Goal: Task Accomplishment & Management: Use online tool/utility

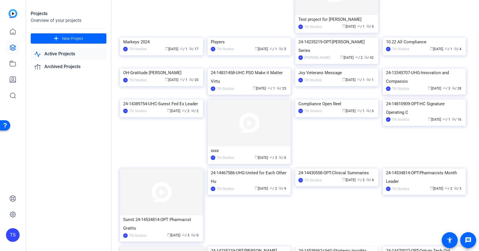
scroll to position [637, 0]
click at [12, 48] on icon at bounding box center [13, 48] width 6 height 6
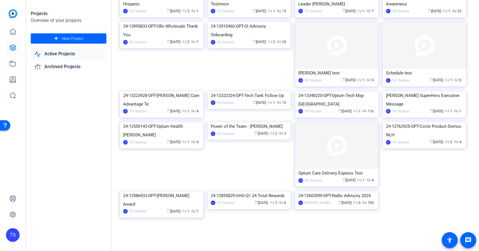
scroll to position [1566, 0]
click at [17, 63] on link at bounding box center [13, 64] width 14 height 14
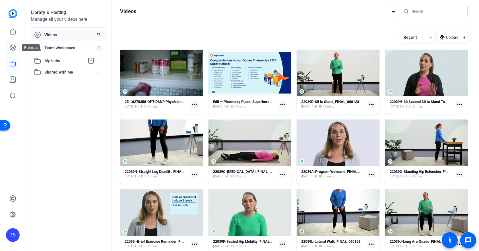
click at [8, 49] on link at bounding box center [13, 48] width 14 height 14
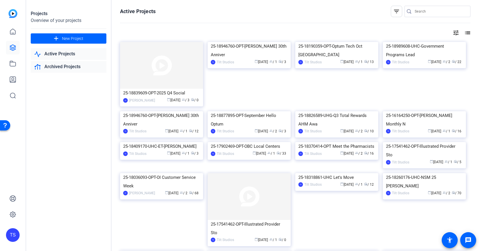
click at [58, 65] on link "Archived Projects" at bounding box center [69, 67] width 76 height 12
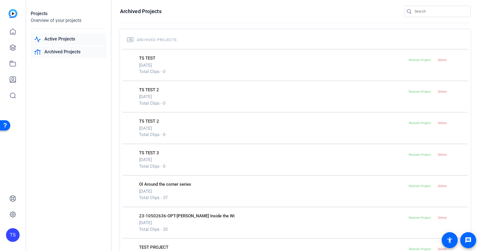
click at [60, 40] on link "Active Projects" at bounding box center [69, 39] width 76 height 12
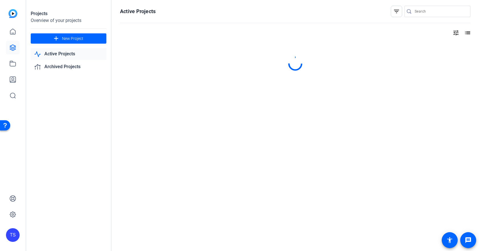
click at [61, 54] on link "Active Projects" at bounding box center [69, 54] width 76 height 12
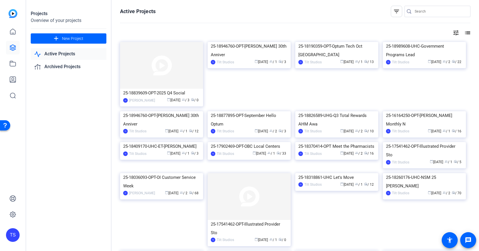
click at [444, 12] on input "Search" at bounding box center [440, 11] width 51 height 7
type input "OPT social"
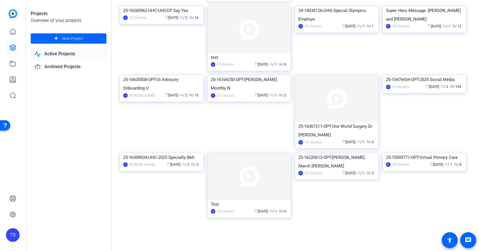
scroll to position [609, 0]
click at [414, 75] on img at bounding box center [424, 75] width 83 height 0
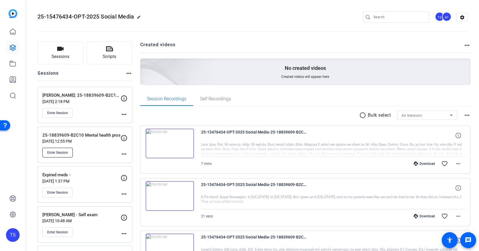
click at [65, 151] on span "Enter Session" at bounding box center [57, 152] width 21 height 5
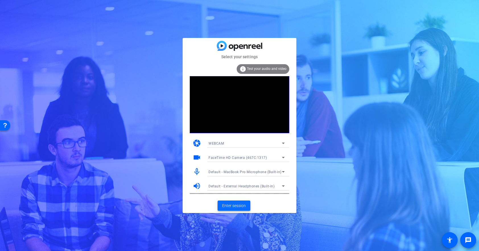
click at [243, 206] on span "Enter session" at bounding box center [234, 205] width 24 height 6
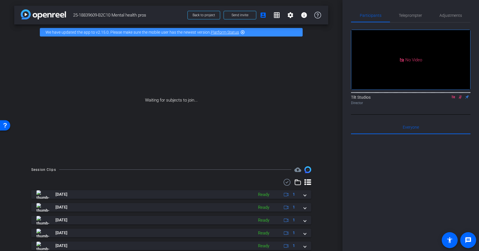
click at [453, 99] on icon at bounding box center [454, 97] width 5 height 4
click at [421, 185] on div at bounding box center [411, 204] width 120 height 141
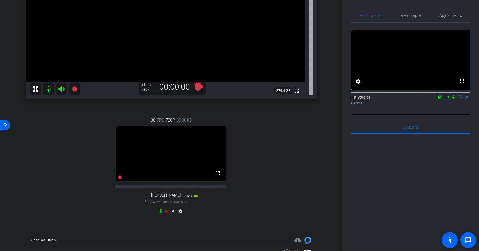
scroll to position [117, 0]
click at [178, 151] on video at bounding box center [171, 154] width 110 height 55
drag, startPoint x: 167, startPoint y: 217, endPoint x: 165, endPoint y: 231, distance: 13.8
click at [166, 214] on icon at bounding box center [167, 212] width 4 height 4
click at [182, 165] on video at bounding box center [171, 154] width 110 height 55
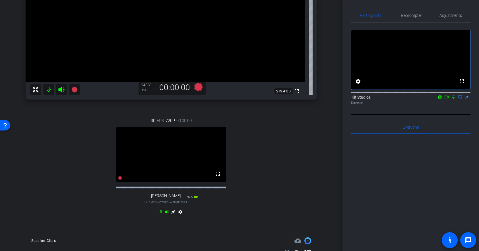
click at [162, 156] on video at bounding box center [171, 154] width 110 height 55
click at [187, 169] on video at bounding box center [171, 154] width 110 height 55
click at [187, 168] on video at bounding box center [171, 154] width 110 height 55
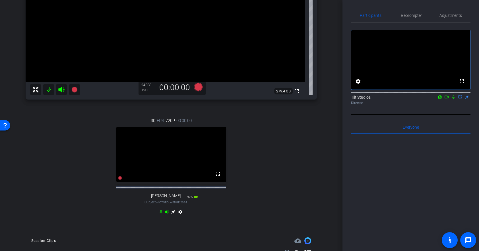
click at [174, 214] on icon at bounding box center [173, 211] width 5 height 5
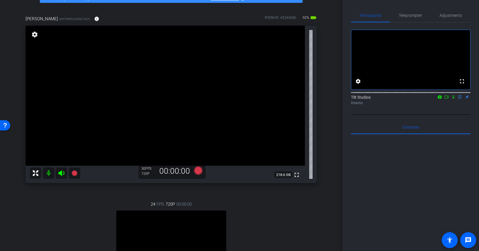
scroll to position [24, 0]
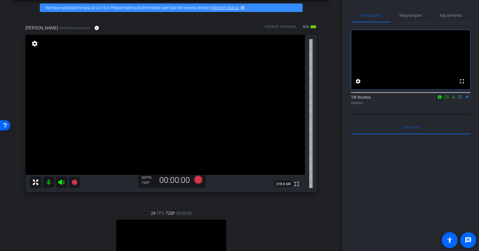
click at [189, 129] on video at bounding box center [166, 105] width 280 height 140
click at [297, 183] on mat-icon "fullscreen" at bounding box center [297, 183] width 7 height 7
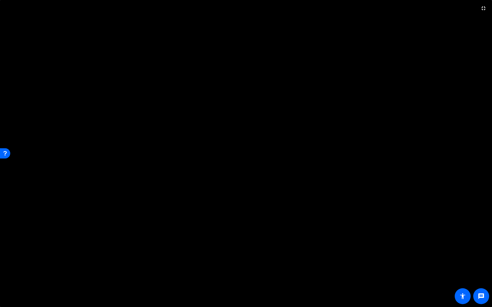
click at [271, 170] on video at bounding box center [246, 153] width 492 height 307
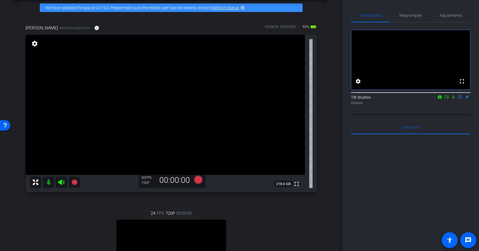
click at [36, 180] on icon at bounding box center [36, 182] width 6 height 6
click at [35, 181] on icon at bounding box center [35, 182] width 7 height 7
click at [147, 110] on video at bounding box center [166, 105] width 280 height 140
click at [146, 110] on video at bounding box center [166, 105] width 280 height 140
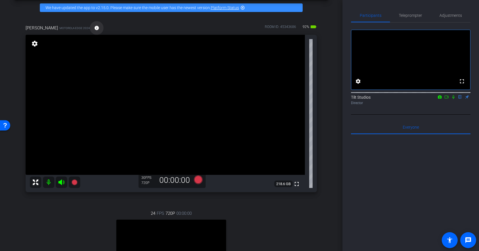
click at [94, 29] on mat-icon "info" at bounding box center [96, 27] width 5 height 5
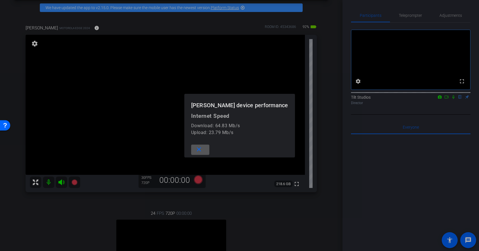
click at [184, 59] on div at bounding box center [239, 125] width 479 height 251
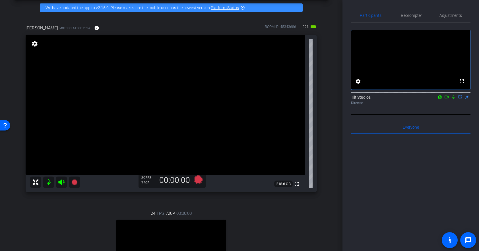
scroll to position [25, 0]
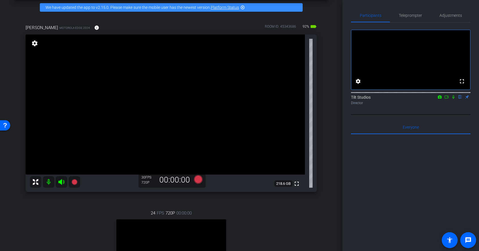
click at [224, 116] on video at bounding box center [166, 104] width 280 height 140
click at [156, 125] on video at bounding box center [166, 104] width 280 height 140
click at [156, 124] on video at bounding box center [166, 104] width 280 height 140
drag, startPoint x: 245, startPoint y: 133, endPoint x: 239, endPoint y: 132, distance: 7.0
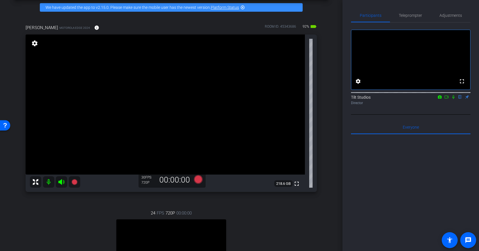
click at [243, 133] on video at bounding box center [166, 104] width 280 height 140
click at [228, 123] on video at bounding box center [166, 104] width 280 height 140
click at [228, 123] on div at bounding box center [228, 123] width 14 height 14
click at [182, 124] on video at bounding box center [166, 104] width 280 height 140
click at [173, 121] on video at bounding box center [166, 104] width 280 height 140
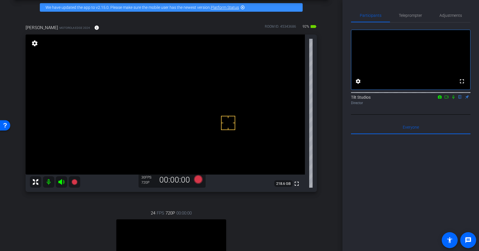
click at [191, 130] on video at bounding box center [166, 104] width 280 height 140
click at [160, 122] on video at bounding box center [166, 104] width 280 height 140
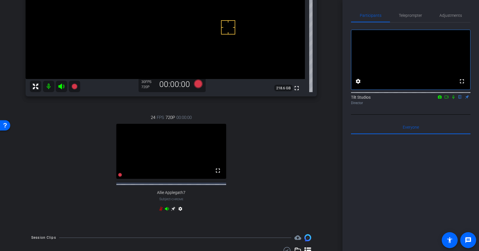
scroll to position [163, 0]
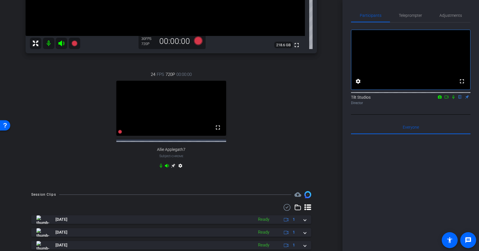
click at [181, 170] on mat-icon "settings" at bounding box center [180, 166] width 7 height 7
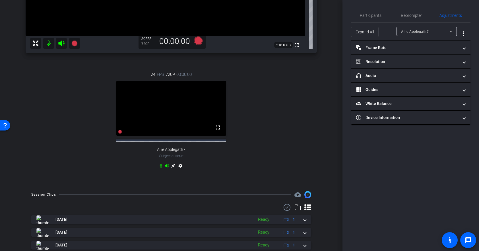
click at [336, 110] on div "arrow_back 25-18839609-B2C10 Mental health pros Back to project Send invite acc…" at bounding box center [171, 125] width 343 height 251
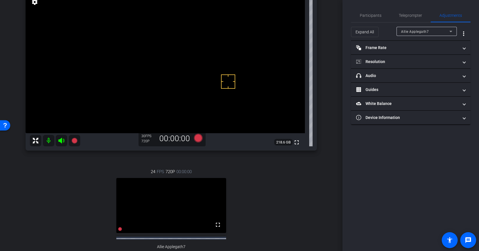
scroll to position [0, 0]
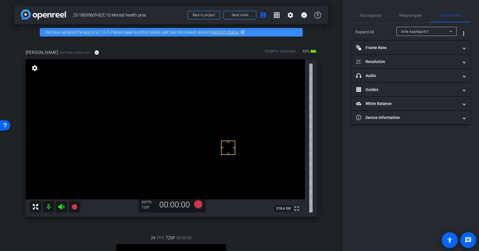
click at [337, 54] on div "arrow_back 25-18839609-B2C10 Mental health pros Back to project Send invite acc…" at bounding box center [171, 125] width 343 height 251
click at [77, 127] on video at bounding box center [166, 129] width 280 height 140
click at [64, 146] on video at bounding box center [166, 129] width 280 height 140
click at [69, 144] on video at bounding box center [166, 129] width 280 height 140
click at [264, 160] on video at bounding box center [166, 129] width 280 height 140
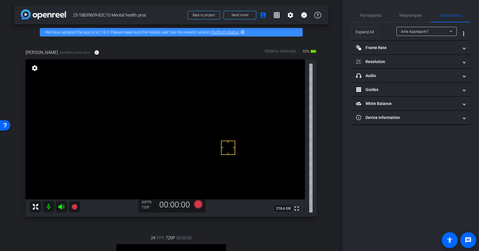
click at [264, 160] on video at bounding box center [166, 129] width 280 height 140
click at [340, 30] on div "arrow_back 25-18839609-B2C10 Mental health pros Back to project Send invite acc…" at bounding box center [171, 125] width 343 height 251
click at [338, 33] on div "arrow_back 25-18839609-B2C10 Mental health pros Back to project Send invite acc…" at bounding box center [171, 125] width 343 height 251
click at [368, 18] on span "Participants" at bounding box center [371, 16] width 22 height 14
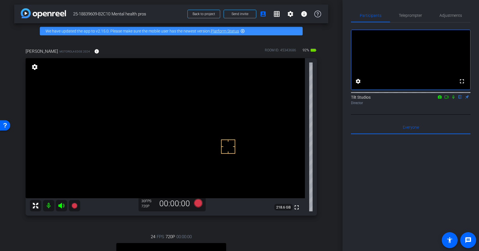
scroll to position [3, 0]
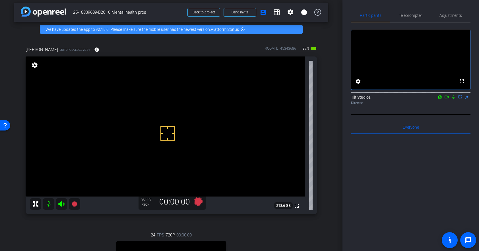
click at [123, 134] on video at bounding box center [166, 126] width 280 height 140
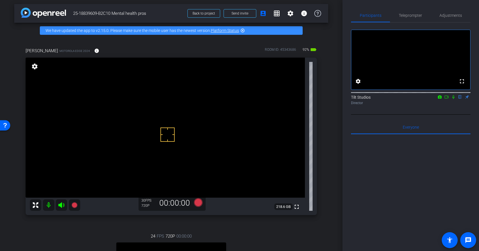
scroll to position [1, 0]
click at [141, 151] on video at bounding box center [166, 128] width 280 height 140
click at [130, 175] on video at bounding box center [166, 128] width 280 height 140
click at [164, 120] on video at bounding box center [166, 128] width 280 height 140
click at [160, 140] on video at bounding box center [166, 128] width 280 height 140
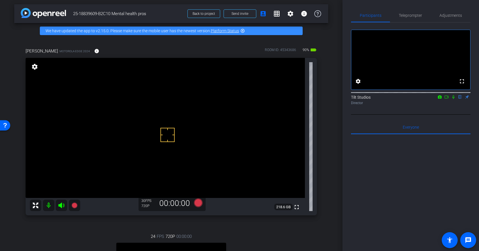
click at [153, 140] on video at bounding box center [166, 128] width 280 height 140
click at [149, 130] on video at bounding box center [166, 128] width 280 height 140
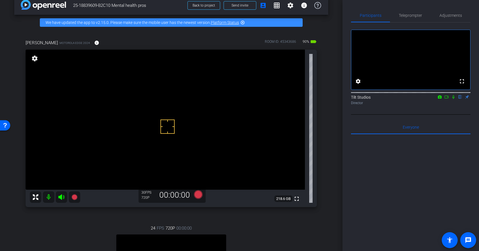
scroll to position [12, 0]
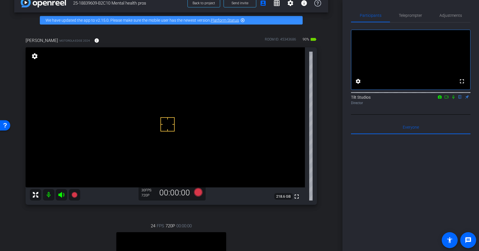
click at [178, 135] on video at bounding box center [166, 117] width 280 height 140
click at [177, 132] on video at bounding box center [166, 117] width 280 height 140
click at [171, 132] on div "fullscreen settings 218.6 GB" at bounding box center [172, 125] width 292 height 157
click at [173, 136] on video at bounding box center [166, 117] width 280 height 140
drag, startPoint x: 190, startPoint y: 105, endPoint x: 230, endPoint y: 85, distance: 44.7
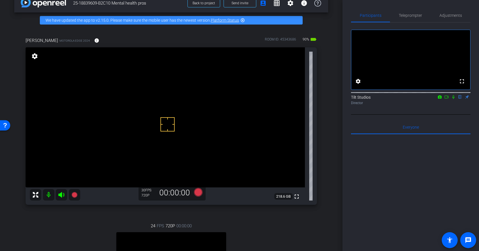
click at [194, 98] on video at bounding box center [166, 117] width 280 height 140
click at [34, 56] on mat-icon "settings" at bounding box center [35, 56] width 8 height 7
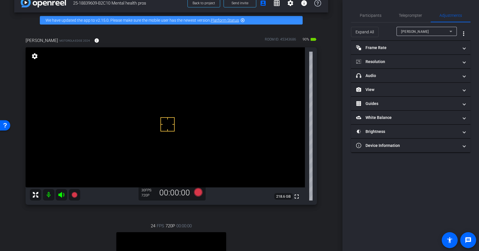
click at [188, 106] on video at bounding box center [166, 117] width 280 height 140
click at [215, 126] on video at bounding box center [166, 117] width 280 height 140
drag, startPoint x: 374, startPoint y: 14, endPoint x: 370, endPoint y: 19, distance: 5.7
click at [374, 14] on span "Participants" at bounding box center [371, 15] width 22 height 4
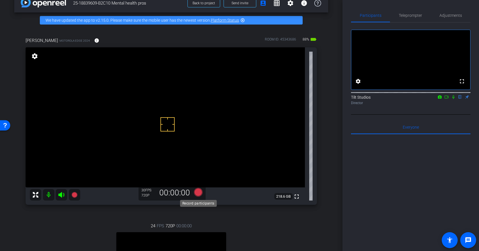
click at [198, 194] on icon at bounding box center [198, 192] width 9 height 9
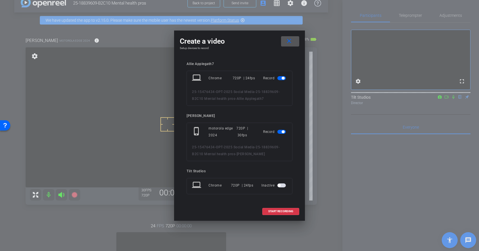
click at [281, 77] on span "button" at bounding box center [282, 78] width 9 height 4
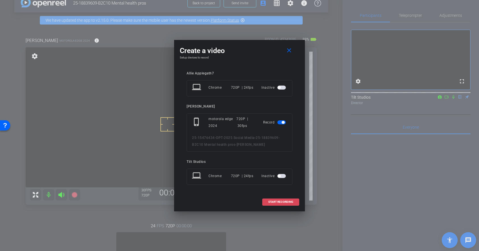
click at [281, 203] on span "START RECORDING" at bounding box center [280, 201] width 25 height 3
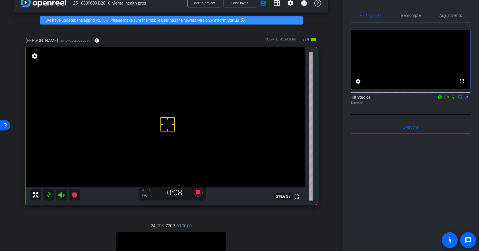
click at [454, 99] on icon at bounding box center [454, 97] width 2 height 4
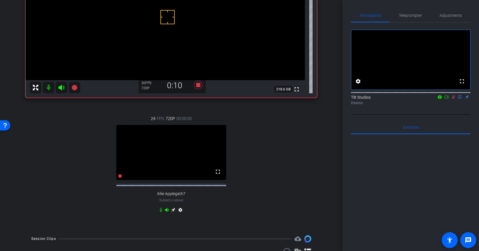
scroll to position [119, 0]
click at [167, 212] on icon at bounding box center [167, 209] width 5 height 5
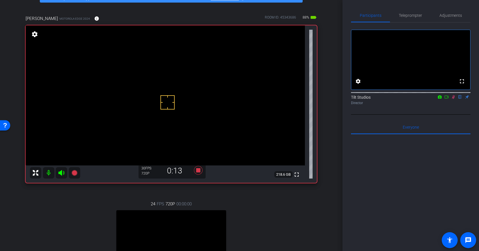
scroll to position [32, 0]
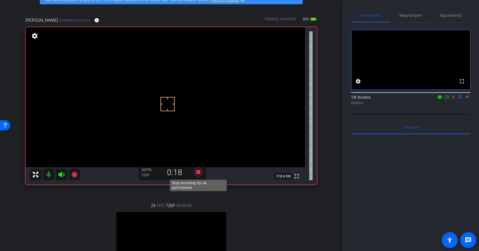
click at [198, 172] on icon at bounding box center [198, 171] width 9 height 9
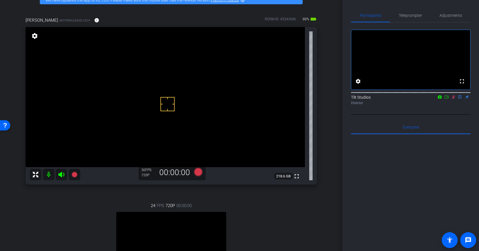
click at [454, 99] on icon at bounding box center [453, 97] width 3 height 4
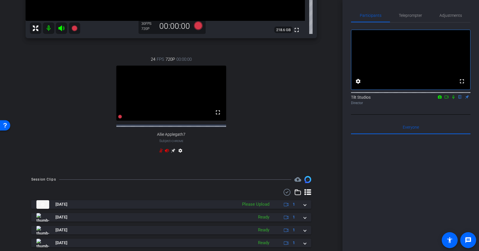
scroll to position [203, 0]
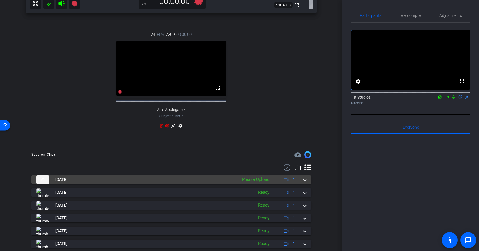
click at [306, 182] on span at bounding box center [305, 179] width 2 height 6
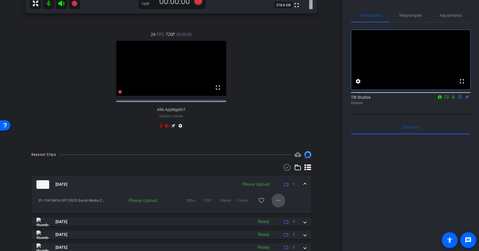
click at [279, 204] on mat-icon "more_horiz" at bounding box center [278, 200] width 7 height 7
click at [281, 215] on span "Upload" at bounding box center [287, 217] width 23 height 7
click at [282, 205] on span at bounding box center [279, 200] width 14 height 14
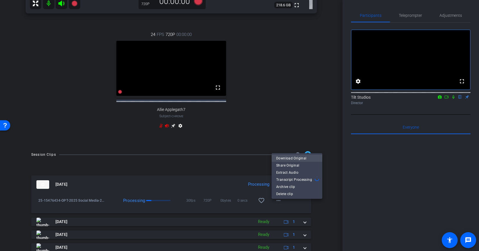
click at [297, 158] on span "Download Original" at bounding box center [297, 157] width 42 height 7
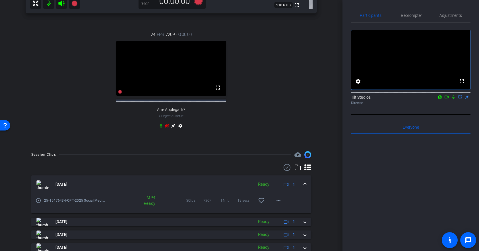
click at [168, 128] on icon at bounding box center [167, 125] width 5 height 5
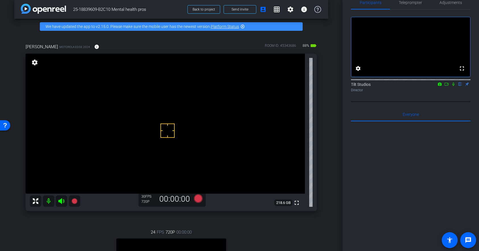
scroll to position [0, 0]
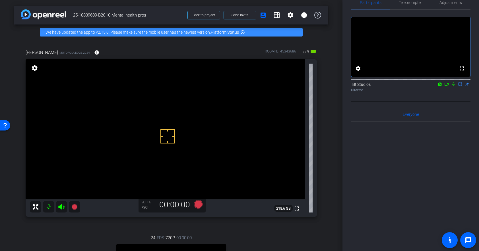
click at [202, 133] on video at bounding box center [166, 129] width 280 height 140
click at [36, 208] on icon at bounding box center [36, 207] width 6 height 6
click at [36, 205] on icon at bounding box center [35, 206] width 7 height 7
click at [216, 110] on video at bounding box center [166, 129] width 280 height 140
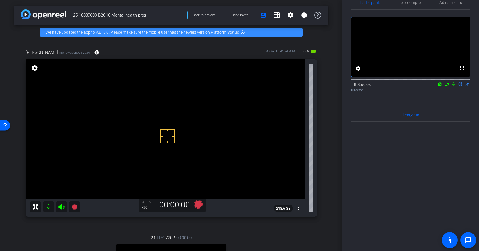
click at [195, 119] on video at bounding box center [166, 129] width 280 height 140
drag, startPoint x: 198, startPoint y: 125, endPoint x: 207, endPoint y: 130, distance: 10.6
click at [198, 125] on video at bounding box center [166, 129] width 280 height 140
drag, startPoint x: 211, startPoint y: 132, endPoint x: 216, endPoint y: 140, distance: 9.9
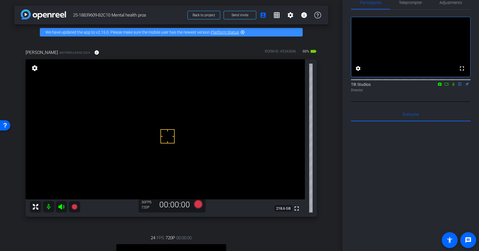
click at [210, 131] on video at bounding box center [166, 129] width 280 height 140
click at [297, 208] on mat-icon "fullscreen" at bounding box center [297, 208] width 7 height 7
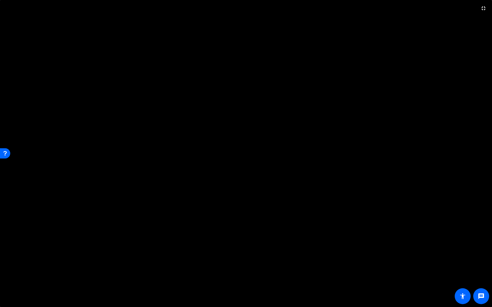
click at [301, 240] on video at bounding box center [246, 153] width 492 height 307
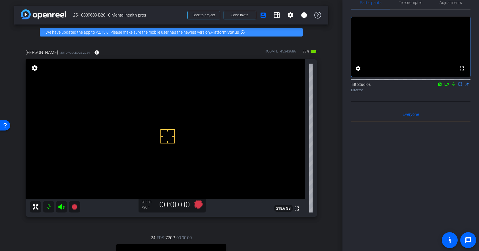
click at [327, 169] on div "Joseph Hakim motorola edge 2024 info ROOM ID: 45343686 88% battery_std fullscre…" at bounding box center [171, 194] width 314 height 308
click at [198, 205] on icon at bounding box center [198, 204] width 9 height 9
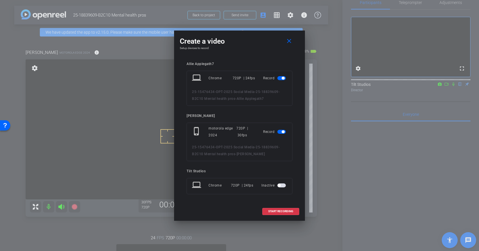
click at [280, 78] on span "button" at bounding box center [282, 78] width 9 height 4
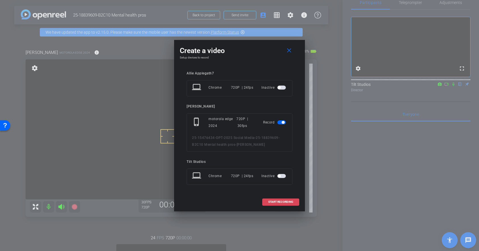
click at [281, 202] on span "START RECORDING" at bounding box center [280, 201] width 25 height 3
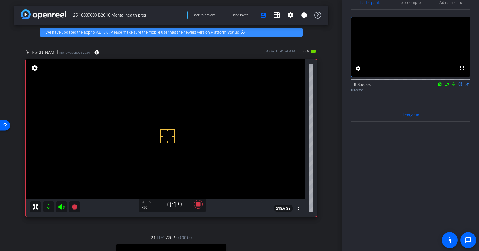
click at [454, 86] on icon at bounding box center [454, 84] width 5 height 4
click at [453, 86] on icon at bounding box center [453, 84] width 3 height 4
click at [454, 86] on icon at bounding box center [454, 84] width 5 height 4
click at [455, 86] on icon at bounding box center [454, 84] width 5 height 4
drag, startPoint x: 454, startPoint y: 91, endPoint x: 452, endPoint y: 98, distance: 7.4
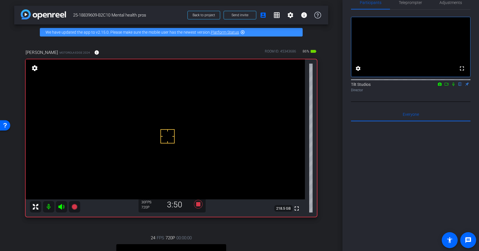
click at [454, 86] on icon at bounding box center [454, 84] width 5 height 4
click at [455, 86] on icon at bounding box center [453, 84] width 3 height 4
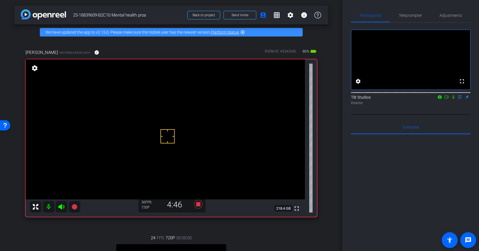
click at [454, 99] on icon at bounding box center [454, 97] width 5 height 4
click at [454, 99] on icon at bounding box center [454, 97] width 2 height 4
click at [454, 99] on icon at bounding box center [453, 97] width 3 height 4
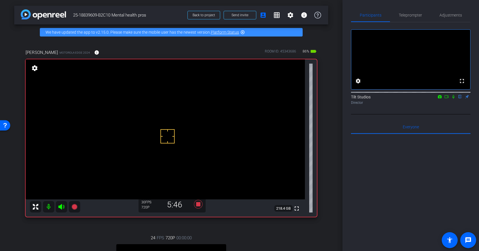
click at [454, 99] on icon at bounding box center [454, 97] width 5 height 4
click at [455, 99] on icon at bounding box center [453, 97] width 3 height 4
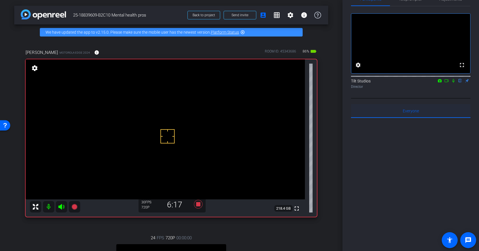
scroll to position [0, 0]
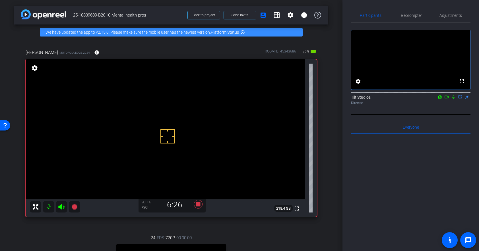
click at [455, 99] on icon at bounding box center [454, 97] width 2 height 4
click at [199, 206] on icon at bounding box center [198, 204] width 9 height 9
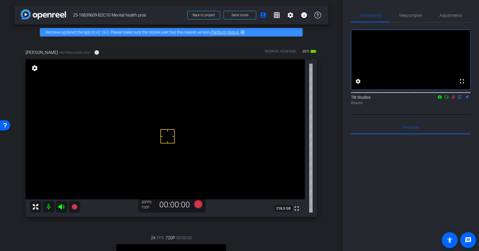
click at [454, 99] on icon at bounding box center [454, 97] width 5 height 4
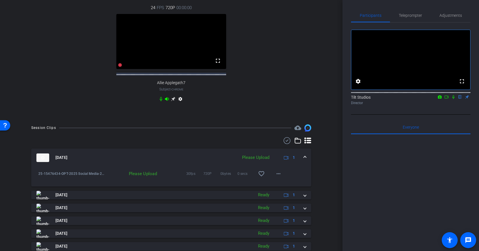
scroll to position [253, 0]
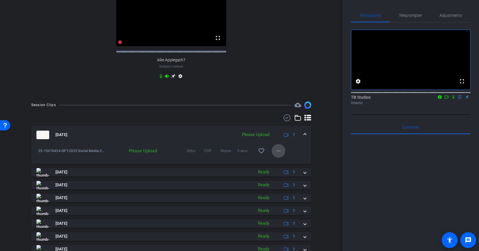
click at [278, 154] on mat-icon "more_horiz" at bounding box center [278, 150] width 7 height 7
click at [281, 166] on span "Upload" at bounding box center [287, 167] width 23 height 7
click at [315, 154] on div "Session Clips cloud_upload Sep 22, 2025 Uploading 6% 1 25-15476434-OPT-2025 Soc…" at bounding box center [171, 187] width 314 height 172
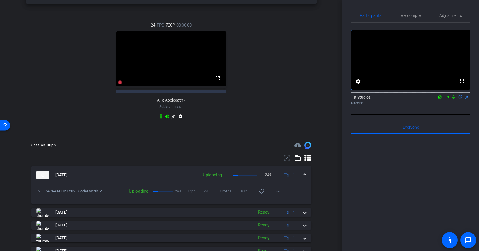
scroll to position [213, 0]
click at [192, 203] on div "25-15476434-OPT-2025 Social Media-25-18839609-B2C10 Mental health pros-Joseph H…" at bounding box center [171, 193] width 280 height 20
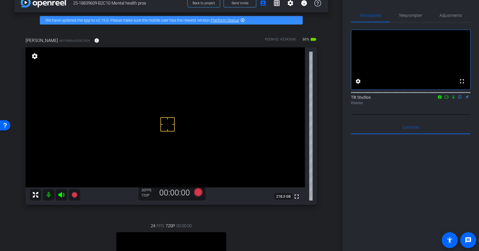
scroll to position [0, 0]
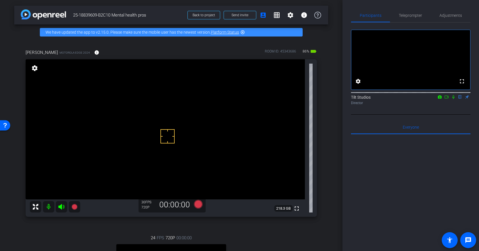
drag, startPoint x: 454, startPoint y: 105, endPoint x: 435, endPoint y: 143, distance: 43.4
click at [454, 99] on icon at bounding box center [454, 97] width 5 height 4
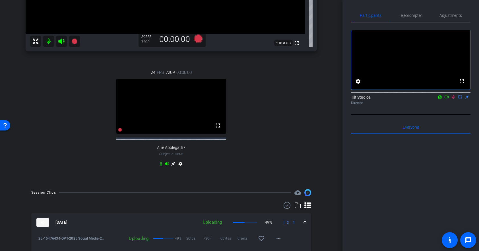
scroll to position [280, 0]
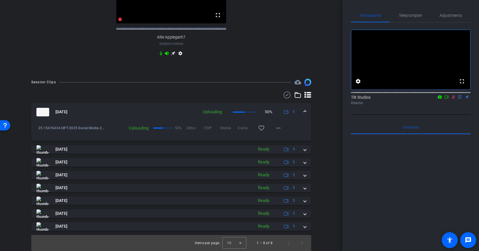
click at [300, 136] on div "25-15476434-OPT-2025 Social Media-25-18839609-B2C10 Mental health pros-Joseph H…" at bounding box center [171, 131] width 280 height 20
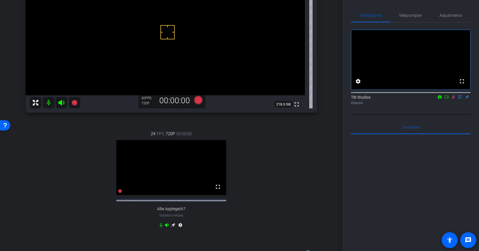
scroll to position [108, 0]
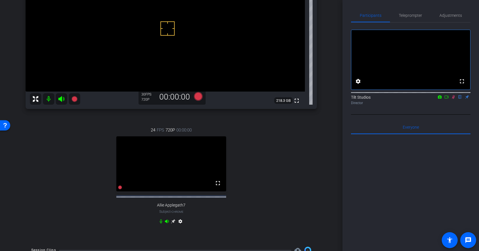
click at [181, 225] on mat-icon "settings" at bounding box center [180, 222] width 7 height 7
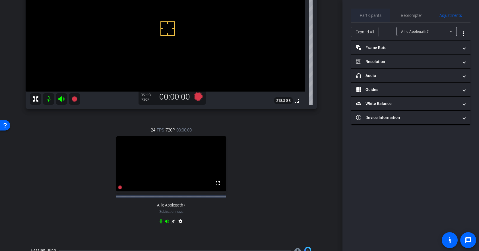
click at [374, 13] on span "Participants" at bounding box center [371, 15] width 22 height 4
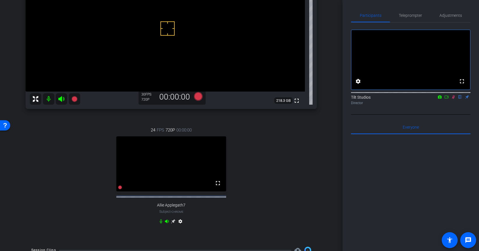
click at [182, 180] on video at bounding box center [171, 163] width 110 height 55
click at [290, 198] on div "24 FPS 720P 00:00:00 fullscreen Allie Applegath7 Subject - Chrome settings" at bounding box center [172, 176] width 292 height 118
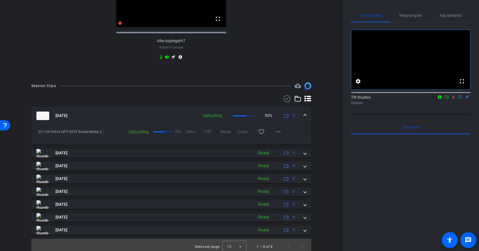
scroll to position [280, 0]
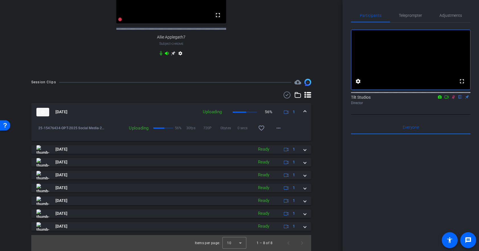
click at [326, 158] on div "Session Clips cloud_upload Sep 22, 2025 Uploading 56% 1 25-15476434-OPT-2025 So…" at bounding box center [171, 165] width 314 height 172
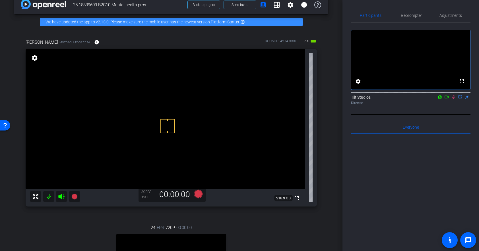
scroll to position [10, 0]
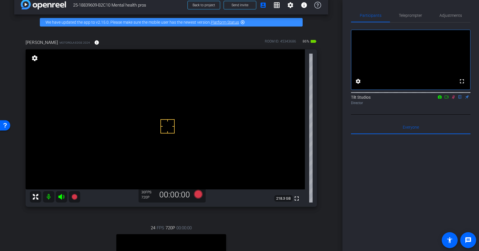
click at [189, 158] on video at bounding box center [166, 119] width 280 height 140
click at [454, 99] on icon at bounding box center [453, 97] width 3 height 4
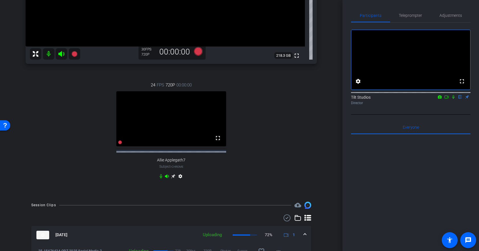
scroll to position [214, 0]
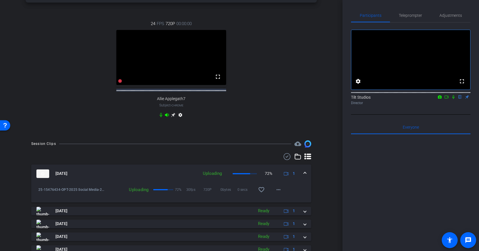
click at [306, 197] on div "25-15476434-OPT-2025 Social Media-25-18839609-B2C10 Mental health pros-Joseph H…" at bounding box center [171, 192] width 280 height 20
click at [304, 196] on div "25-15476434-OPT-2025 Social Media-25-18839609-B2C10 Mental health pros-Joseph H…" at bounding box center [171, 192] width 280 height 20
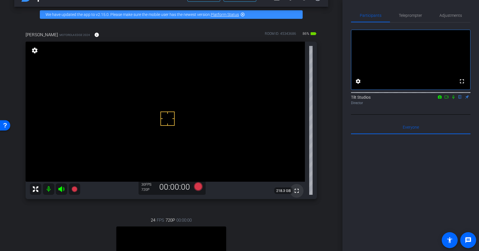
scroll to position [17, 0]
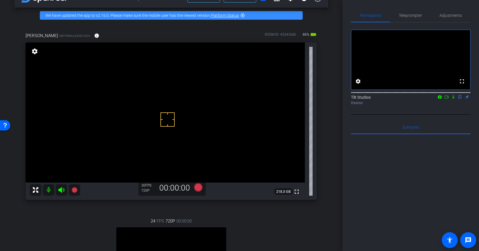
click at [455, 99] on icon at bounding box center [454, 97] width 5 height 4
click at [454, 99] on icon at bounding box center [454, 97] width 5 height 4
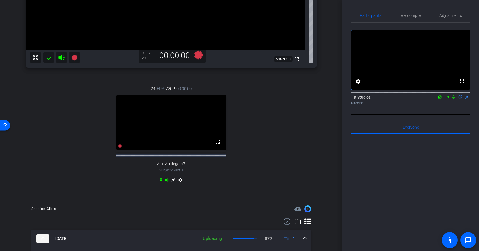
scroll to position [280, 0]
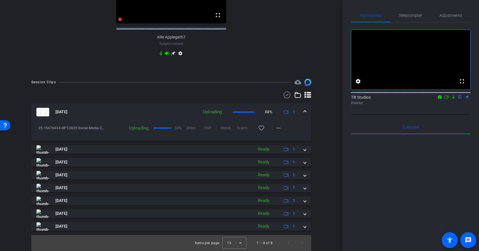
click at [297, 135] on div "25-15476434-OPT-2025 Social Media-25-18839609-B2C10 Mental health pros-Joseph H…" at bounding box center [171, 131] width 280 height 20
click at [336, 146] on div "arrow_back 25-18839609-B2C10 Mental health pros Back to project Send invite acc…" at bounding box center [171, 125] width 343 height 251
click at [302, 136] on div "25-15476434-OPT-2025 Social Media-25-18839609-B2C10 Mental health pros-Joseph H…" at bounding box center [171, 131] width 280 height 20
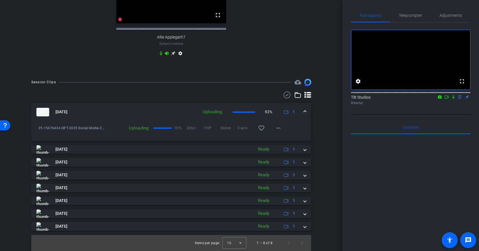
click at [306, 133] on div "25-15476434-OPT-2025 Social Media-25-18839609-B2C10 Mental health pros-Joseph H…" at bounding box center [171, 131] width 280 height 20
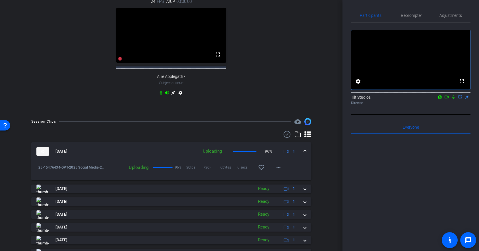
scroll to position [280, 0]
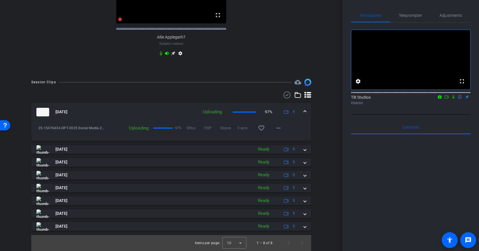
click at [306, 133] on div "25-15476434-OPT-2025 Social Media-25-18839609-B2C10 Mental health pros-Joseph H…" at bounding box center [171, 131] width 280 height 20
click at [294, 132] on div "25-15476434-OPT-2025 Social Media-25-18839609-B2C10 Mental health pros-Joseph H…" at bounding box center [171, 131] width 280 height 20
click at [303, 131] on div "25-15476434-OPT-2025 Social Media-25-18839609-B2C10 Mental health pros-Joseph H…" at bounding box center [171, 131] width 280 height 20
drag, startPoint x: 325, startPoint y: 130, endPoint x: 261, endPoint y: 107, distance: 68.2
click at [323, 130] on div "Session Clips cloud_upload Sep 22, 2025 Queued 1 25-15476434-OPT-2025 Social Me…" at bounding box center [171, 165] width 314 height 172
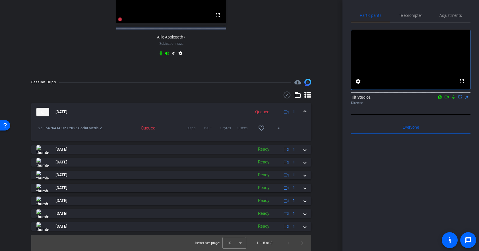
drag, startPoint x: 228, startPoint y: 111, endPoint x: 247, endPoint y: 111, distance: 18.2
click at [228, 111] on mat-panel-title "Sep 22, 2025" at bounding box center [142, 112] width 212 height 9
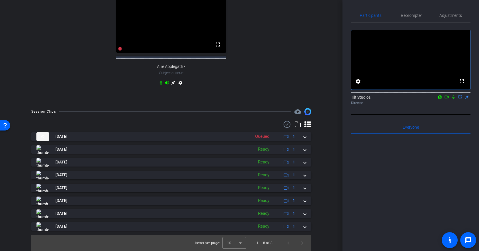
scroll to position [251, 0]
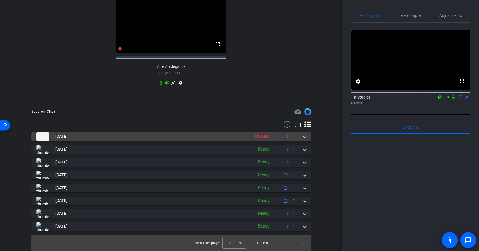
click at [306, 138] on mat-expansion-panel-header "Sep 22, 2025 Queued 1" at bounding box center [171, 136] width 280 height 9
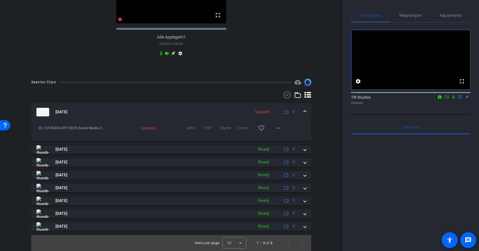
scroll to position [280, 0]
click at [306, 134] on div "25-15476434-OPT-2025 Social Media-25-18839609-B2C10 Mental health pros-Joseph H…" at bounding box center [171, 131] width 280 height 20
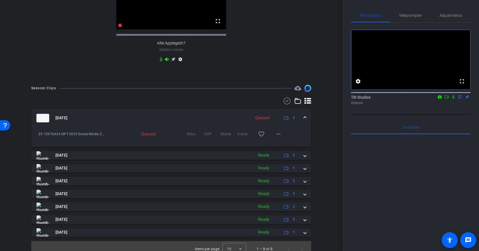
scroll to position [274, 0]
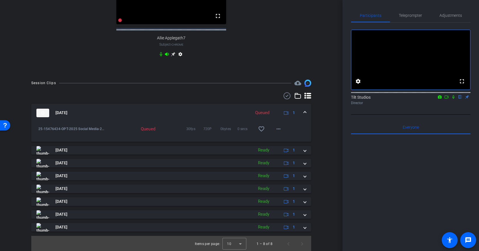
drag, startPoint x: 305, startPoint y: 137, endPoint x: 293, endPoint y: 137, distance: 12.3
click at [305, 137] on div "25-15476434-OPT-2025 Social Media-25-18839609-B2C10 Mental health pros-Joseph H…" at bounding box center [171, 132] width 280 height 20
click at [299, 137] on div "25-15476434-OPT-2025 Social Media-25-18839609-B2C10 Mental health pros-Joseph H…" at bounding box center [171, 132] width 280 height 20
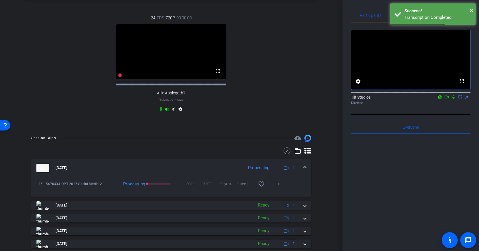
scroll to position [280, 0]
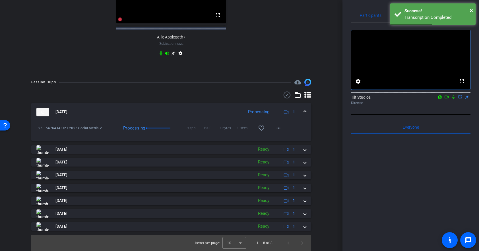
click at [329, 126] on div "arrow_back 25-18839609-B2C10 Mental health pros Back to project Send invite acc…" at bounding box center [171, 125] width 343 height 251
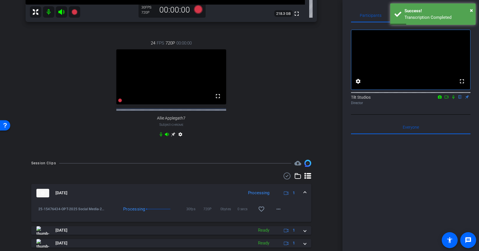
scroll to position [208, 0]
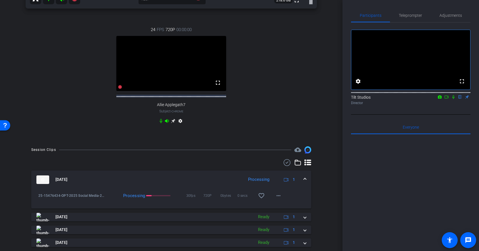
click at [342, 170] on div "arrow_back 25-18839609-B2C10 Mental health pros Back to project Send invite acc…" at bounding box center [171, 125] width 343 height 251
click at [323, 192] on div "Session Clips cloud_upload Sep 22, 2025 Processing 1 25-15476434-OPT-2025 Socia…" at bounding box center [171, 232] width 314 height 172
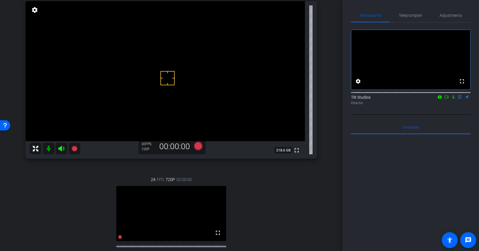
scroll to position [0, 0]
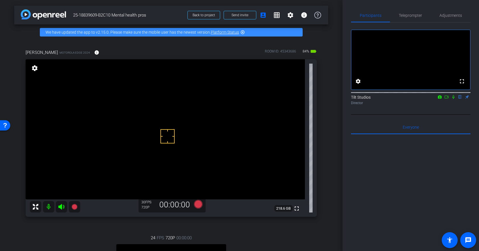
click at [322, 40] on div "Joseph Hakim motorola edge 2024 info ROOM ID: 45343686 84% battery_std fullscre…" at bounding box center [171, 194] width 314 height 308
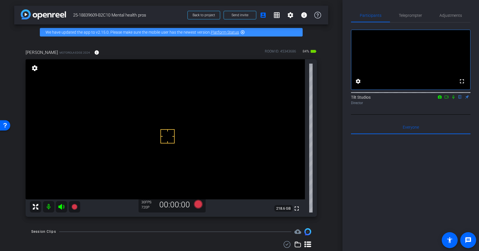
click at [453, 99] on icon at bounding box center [454, 97] width 5 height 4
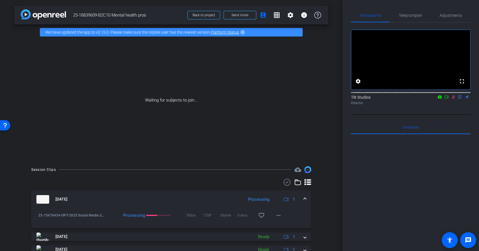
click at [448, 99] on icon at bounding box center [447, 97] width 5 height 4
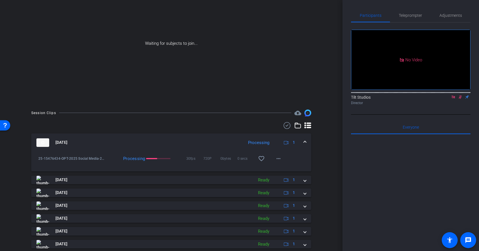
scroll to position [77, 0]
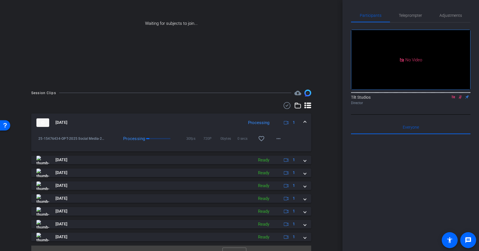
click at [303, 141] on div "25-15476434-OPT-2025 Social Media-25-18839609-B2C10 Mental health pros-Joseph H…" at bounding box center [171, 142] width 280 height 20
click at [327, 119] on div "Session Clips cloud_upload Sep 22, 2025 Processing 1 25-15476434-OPT-2025 Socia…" at bounding box center [171, 175] width 314 height 172
click at [196, 117] on mat-expansion-panel-header "Sep 22, 2025 Processing 1" at bounding box center [171, 122] width 280 height 18
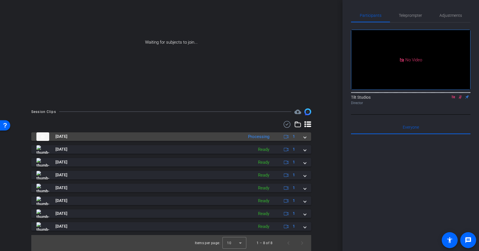
scroll to position [58, 0]
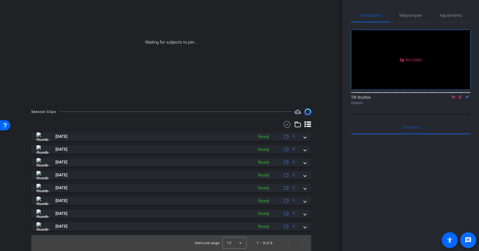
click at [467, 241] on mat-icon "message" at bounding box center [468, 239] width 7 height 7
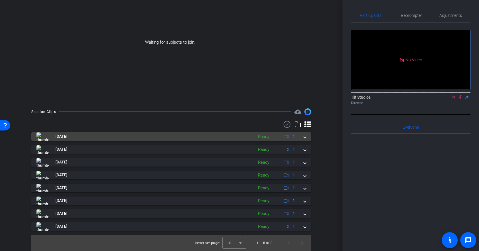
click at [305, 138] on span at bounding box center [305, 136] width 2 height 6
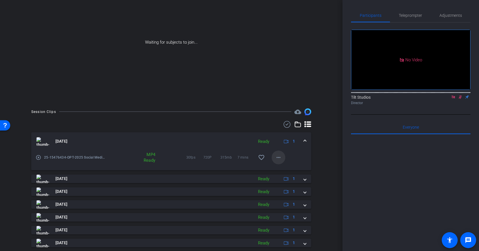
click at [282, 157] on span at bounding box center [279, 157] width 14 height 14
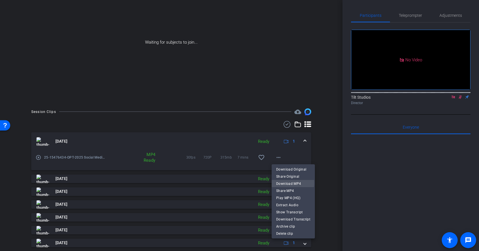
click at [286, 182] on span "Download MP4" at bounding box center [293, 183] width 34 height 7
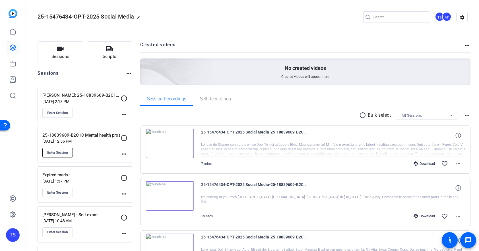
click at [64, 152] on span "Enter Session" at bounding box center [57, 152] width 21 height 5
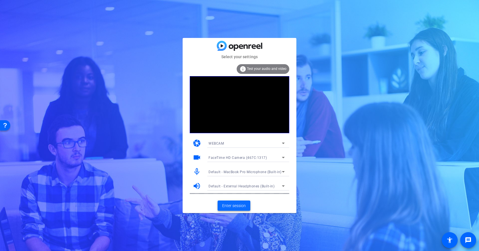
click at [234, 204] on span "Enter session" at bounding box center [234, 205] width 24 height 6
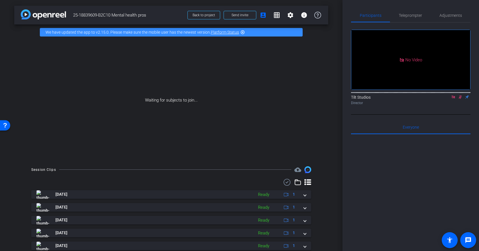
click at [453, 99] on icon at bounding box center [454, 97] width 5 height 4
click at [459, 99] on mat-icon "flip" at bounding box center [460, 96] width 7 height 5
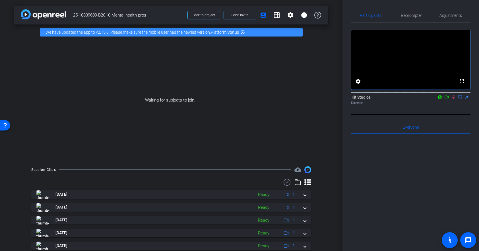
click at [454, 99] on icon at bounding box center [454, 97] width 5 height 4
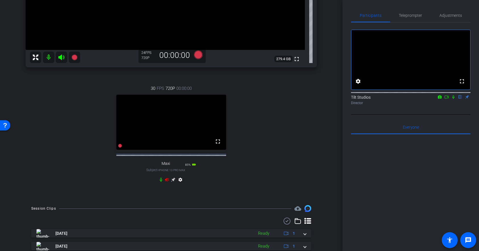
scroll to position [149, 0]
click at [168, 181] on icon at bounding box center [167, 179] width 5 height 5
click at [174, 181] on icon at bounding box center [173, 179] width 4 height 4
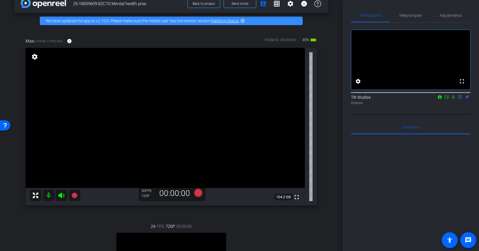
scroll to position [11, 0]
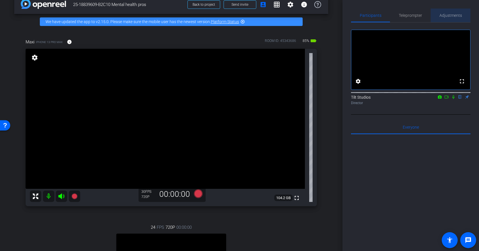
click at [450, 17] on span "Adjustments" at bounding box center [451, 15] width 22 height 4
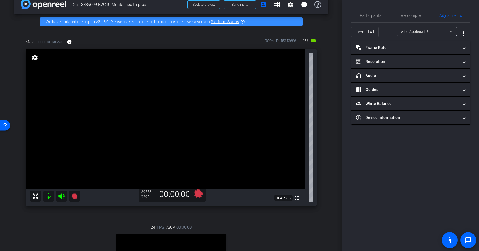
click at [451, 32] on icon at bounding box center [451, 31] width 7 height 7
click at [407, 52] on span "Maxi" at bounding box center [405, 51] width 8 height 7
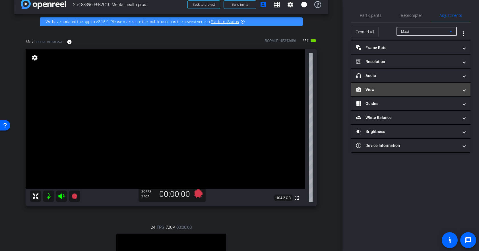
click at [465, 88] on span at bounding box center [464, 90] width 2 height 6
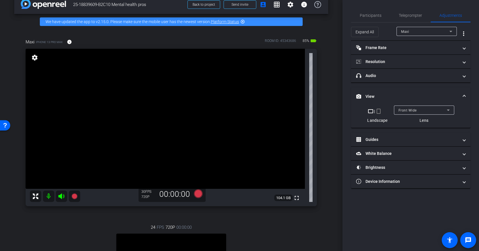
click at [379, 111] on mat-icon "crop_portrait" at bounding box center [379, 111] width 7 height 7
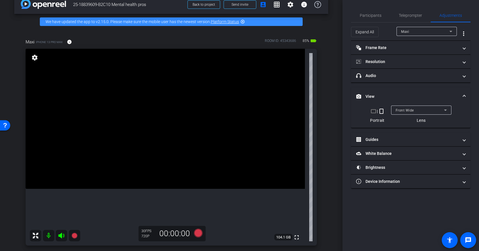
click at [389, 209] on div "Participants Teleprompter Adjustments settings Tilt Studios flip Director Every…" at bounding box center [411, 125] width 137 height 251
click at [376, 15] on span "Participants" at bounding box center [371, 15] width 22 height 4
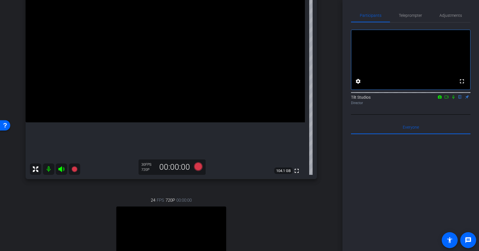
scroll to position [77, 0]
click at [198, 168] on icon at bounding box center [198, 166] width 9 height 9
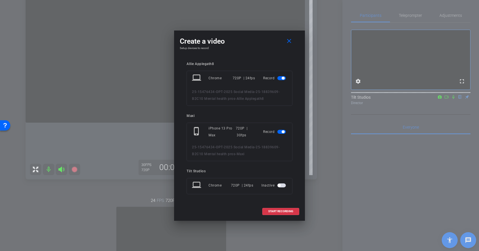
click at [283, 79] on span "button" at bounding box center [283, 78] width 3 height 3
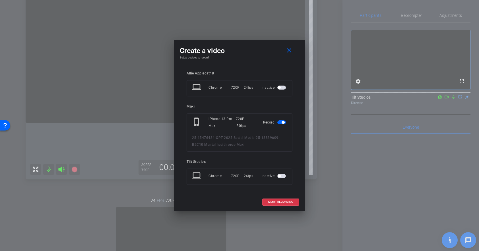
click at [283, 202] on span "START RECORDING" at bounding box center [280, 201] width 25 height 3
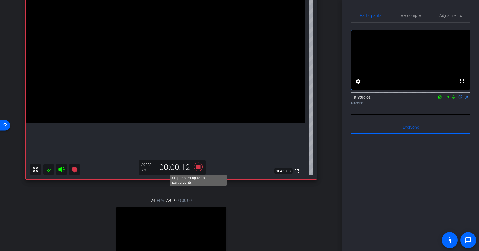
click at [200, 166] on icon at bounding box center [198, 166] width 9 height 9
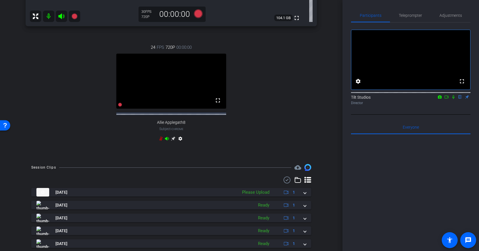
scroll to position [262, 0]
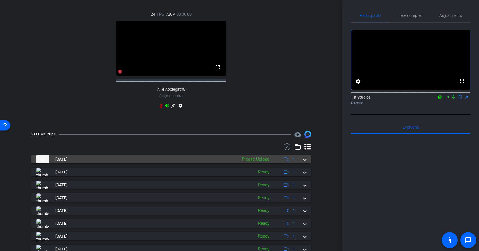
click at [305, 162] on span at bounding box center [305, 159] width 2 height 6
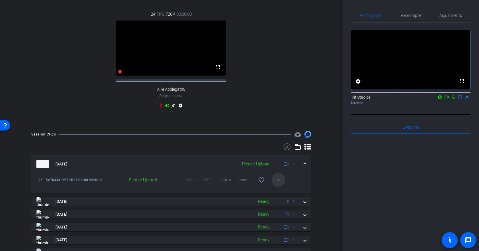
click at [277, 183] on mat-icon "more_horiz" at bounding box center [278, 179] width 7 height 7
click at [282, 196] on span "Upload" at bounding box center [287, 196] width 23 height 7
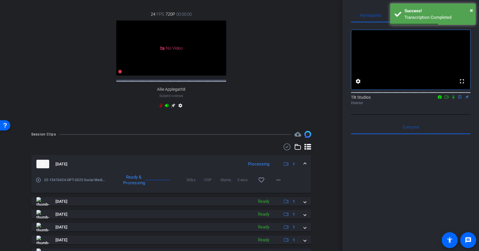
click at [217, 168] on mat-panel-title "Sep 22, 2025" at bounding box center [138, 163] width 204 height 9
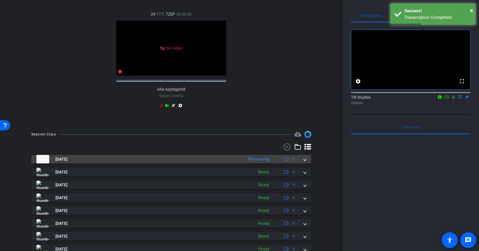
click at [305, 162] on span at bounding box center [305, 159] width 2 height 6
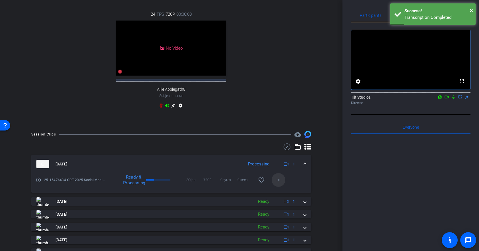
click at [280, 182] on mat-icon "more_horiz" at bounding box center [278, 179] width 7 height 7
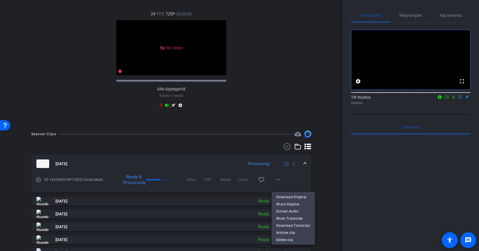
click at [451, 112] on div at bounding box center [239, 125] width 479 height 251
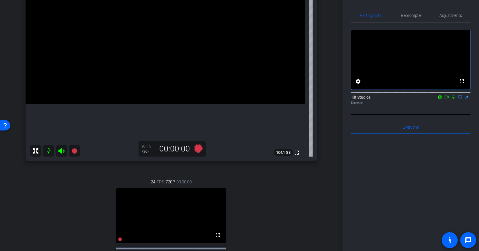
scroll to position [3, 0]
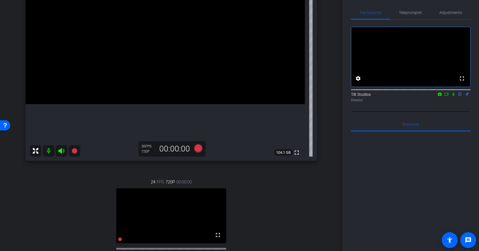
drag, startPoint x: 454, startPoint y: 101, endPoint x: 405, endPoint y: 137, distance: 60.5
click at [454, 96] on icon at bounding box center [454, 94] width 5 height 4
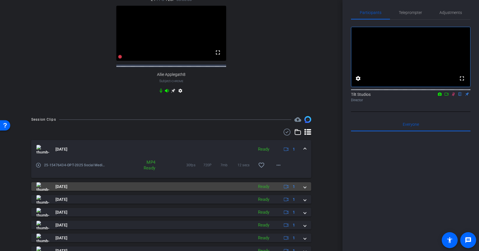
scroll to position [280, 0]
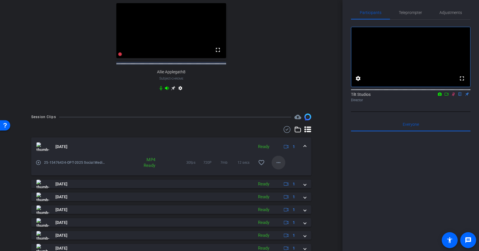
click at [281, 166] on mat-icon "more_horiz" at bounding box center [278, 162] width 7 height 7
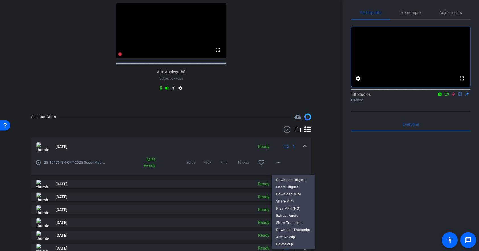
click at [284, 192] on span "Download MP4" at bounding box center [293, 193] width 34 height 7
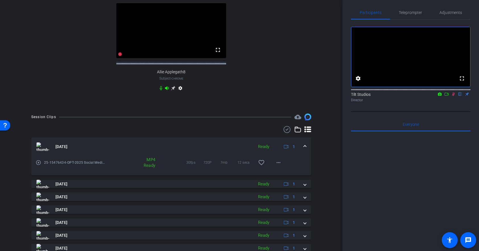
click at [306, 149] on span at bounding box center [305, 146] width 2 height 6
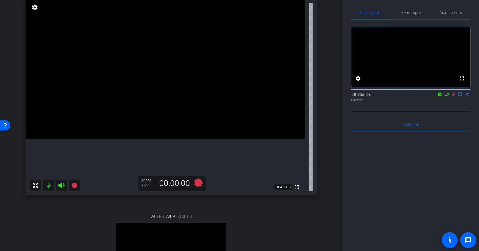
scroll to position [52, 0]
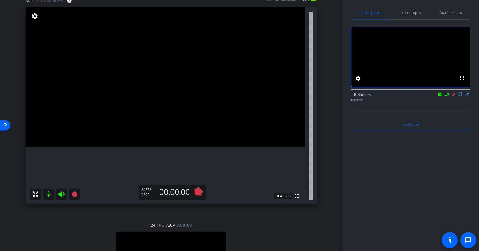
click at [454, 96] on icon at bounding box center [453, 94] width 3 height 4
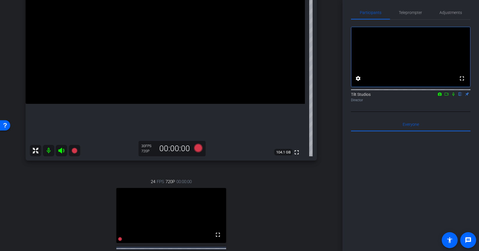
scroll to position [96, 0]
click at [199, 150] on icon at bounding box center [198, 147] width 9 height 9
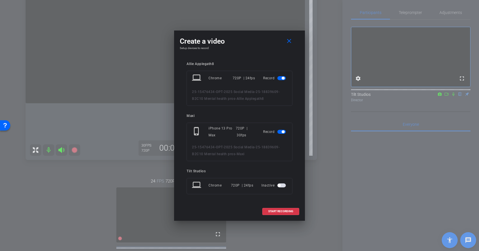
click at [283, 78] on span "button" at bounding box center [283, 78] width 3 height 3
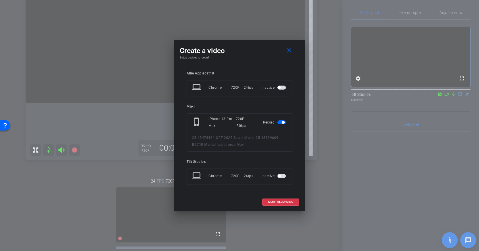
click at [282, 200] on span "START RECORDING" at bounding box center [280, 201] width 25 height 3
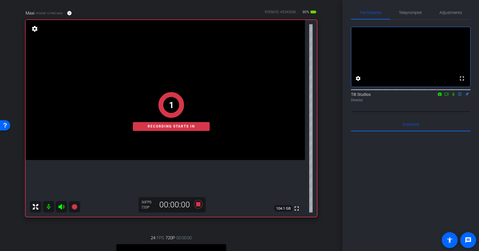
scroll to position [31, 0]
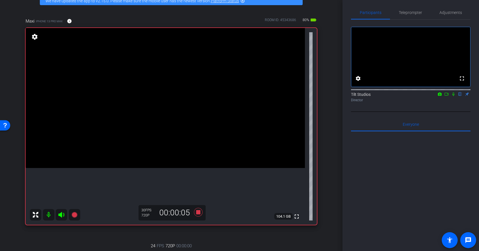
click at [308, 192] on div "fullscreen settings 104.1 GB" at bounding box center [172, 126] width 292 height 196
click at [454, 96] on icon at bounding box center [454, 94] width 2 height 4
click at [454, 96] on icon at bounding box center [454, 94] width 5 height 4
drag, startPoint x: 454, startPoint y: 100, endPoint x: 442, endPoint y: 142, distance: 43.1
click at [454, 96] on icon at bounding box center [454, 94] width 5 height 4
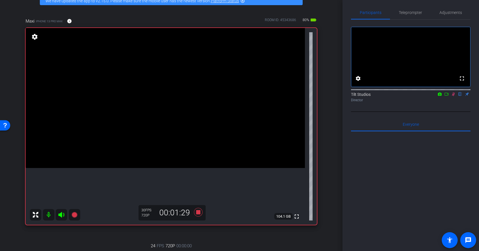
click at [454, 96] on icon at bounding box center [454, 94] width 5 height 4
drag, startPoint x: 456, startPoint y: 101, endPoint x: 432, endPoint y: 137, distance: 43.4
click at [454, 96] on icon at bounding box center [454, 94] width 5 height 4
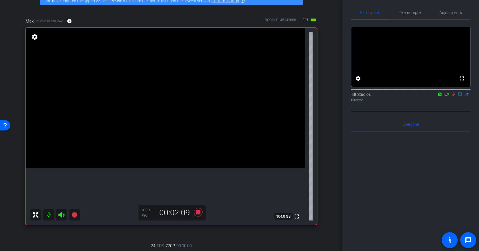
click at [454, 96] on icon at bounding box center [454, 94] width 5 height 4
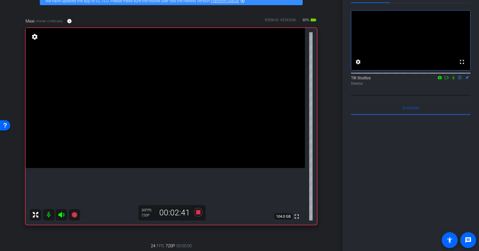
scroll to position [0, 0]
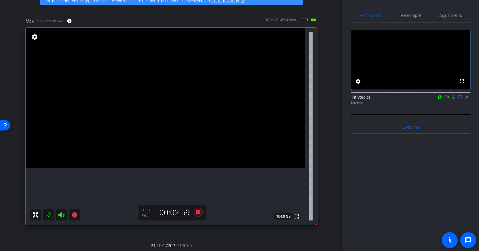
click at [454, 99] on icon at bounding box center [454, 97] width 5 height 4
click at [454, 99] on icon at bounding box center [454, 97] width 2 height 4
click at [454, 99] on icon at bounding box center [454, 97] width 5 height 4
drag, startPoint x: 453, startPoint y: 104, endPoint x: 437, endPoint y: 112, distance: 17.7
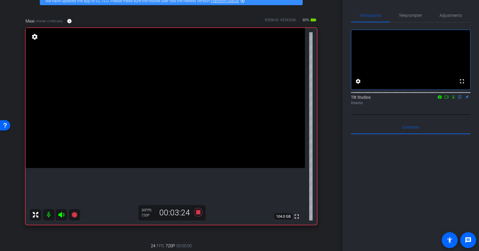
click at [453, 99] on icon at bounding box center [454, 97] width 5 height 4
click at [454, 99] on icon at bounding box center [454, 97] width 5 height 4
drag, startPoint x: 453, startPoint y: 104, endPoint x: 440, endPoint y: 115, distance: 17.8
click at [455, 99] on icon at bounding box center [454, 97] width 5 height 4
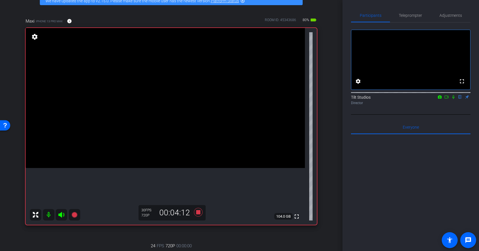
click at [452, 99] on icon at bounding box center [454, 97] width 5 height 4
click at [454, 99] on icon at bounding box center [453, 97] width 3 height 4
click at [455, 99] on icon at bounding box center [454, 97] width 5 height 4
click at [454, 99] on icon at bounding box center [454, 97] width 5 height 4
click at [198, 212] on icon at bounding box center [198, 212] width 9 height 9
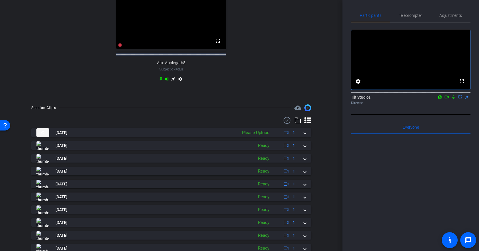
scroll to position [316, 0]
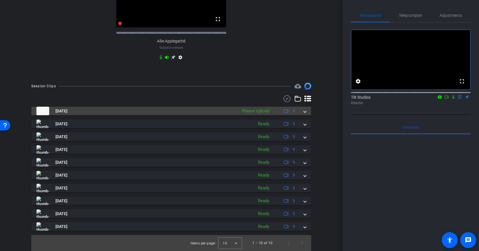
click at [306, 111] on span at bounding box center [305, 111] width 2 height 6
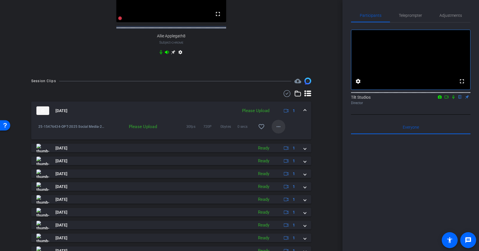
click at [278, 129] on mat-icon "more_horiz" at bounding box center [278, 126] width 7 height 7
click at [280, 140] on span "Upload" at bounding box center [287, 143] width 23 height 7
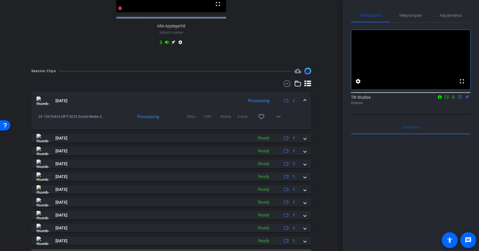
scroll to position [345, 0]
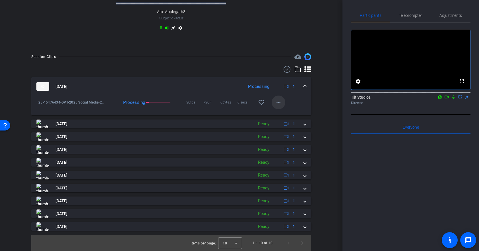
click at [281, 102] on mat-icon "more_horiz" at bounding box center [278, 102] width 7 height 7
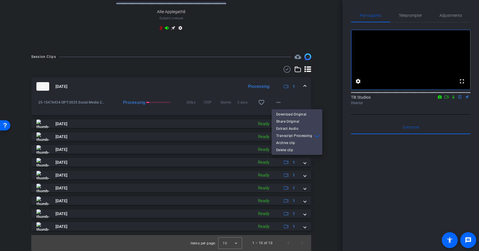
click at [297, 100] on div at bounding box center [239, 125] width 479 height 251
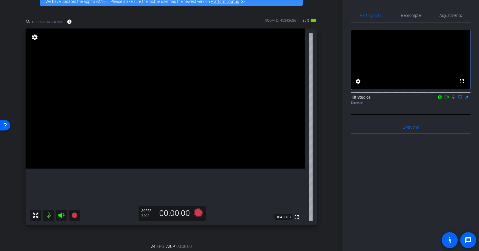
scroll to position [0, 0]
